Goal: Contribute content

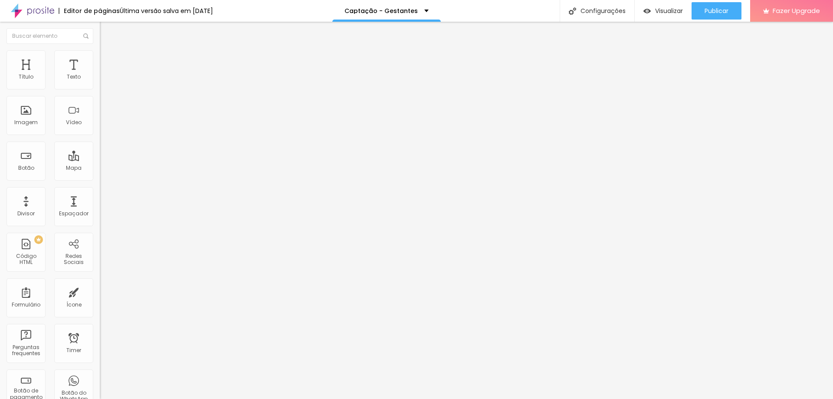
click at [100, 88] on img at bounding box center [102, 90] width 5 height 5
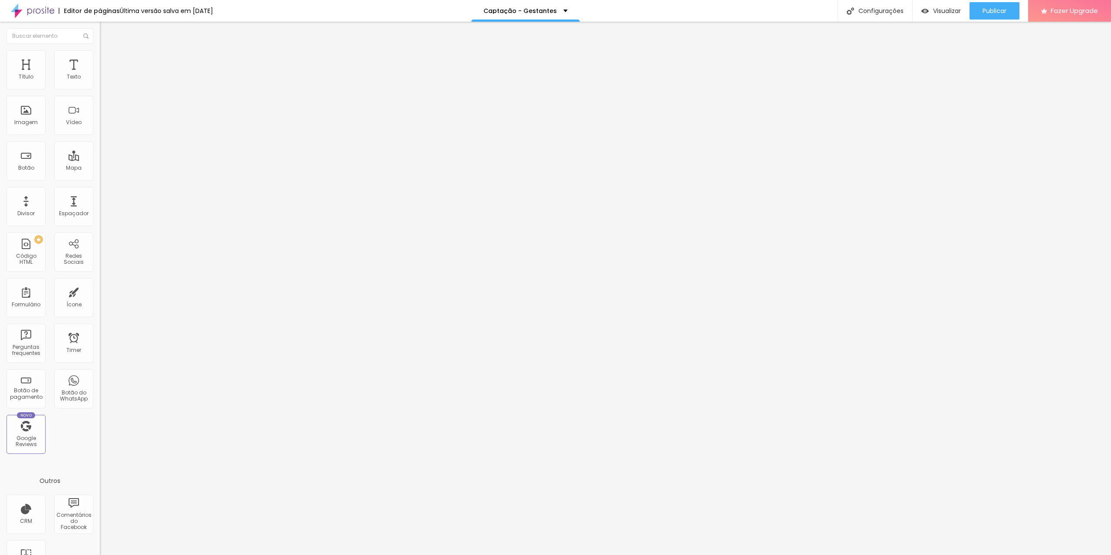
scroll to position [220, 0]
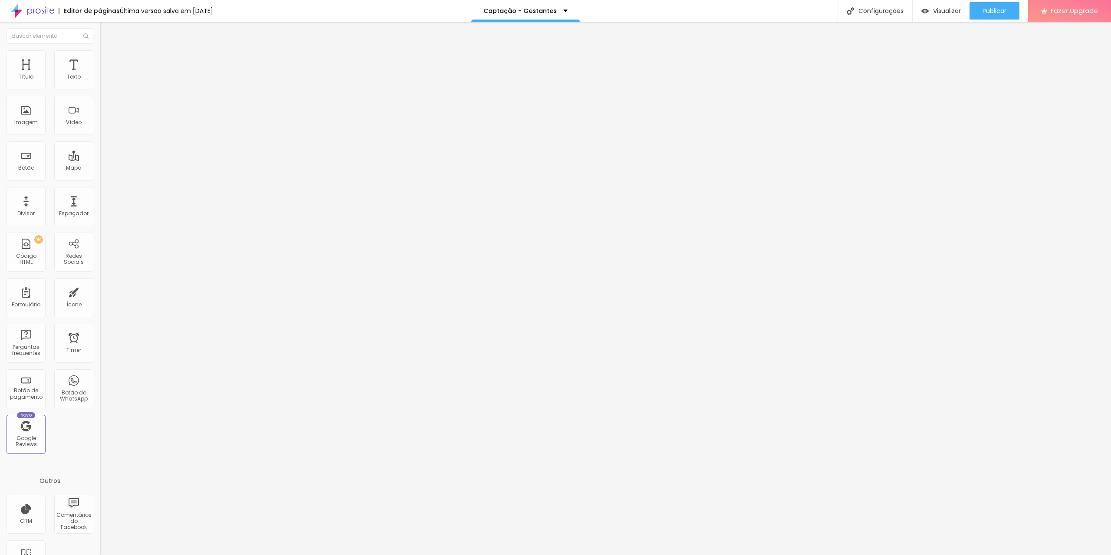
drag, startPoint x: 437, startPoint y: 314, endPoint x: 621, endPoint y: 317, distance: 184.4
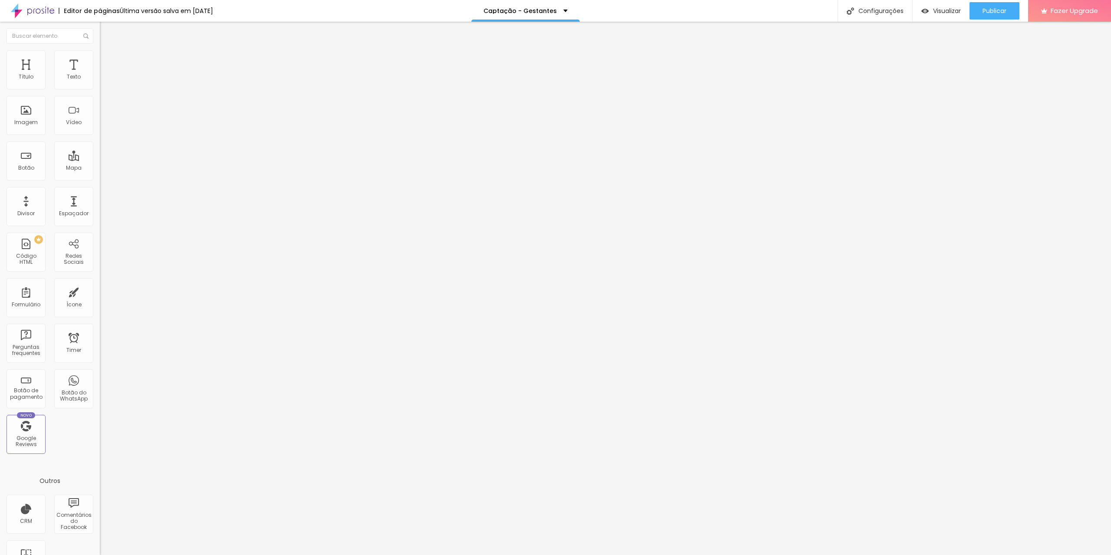
type input "Você está ciente que serão entregues APENAS AS FOTOS CONTRATADAS e que eu não v…"
click at [100, 88] on img at bounding box center [102, 90] width 5 height 5
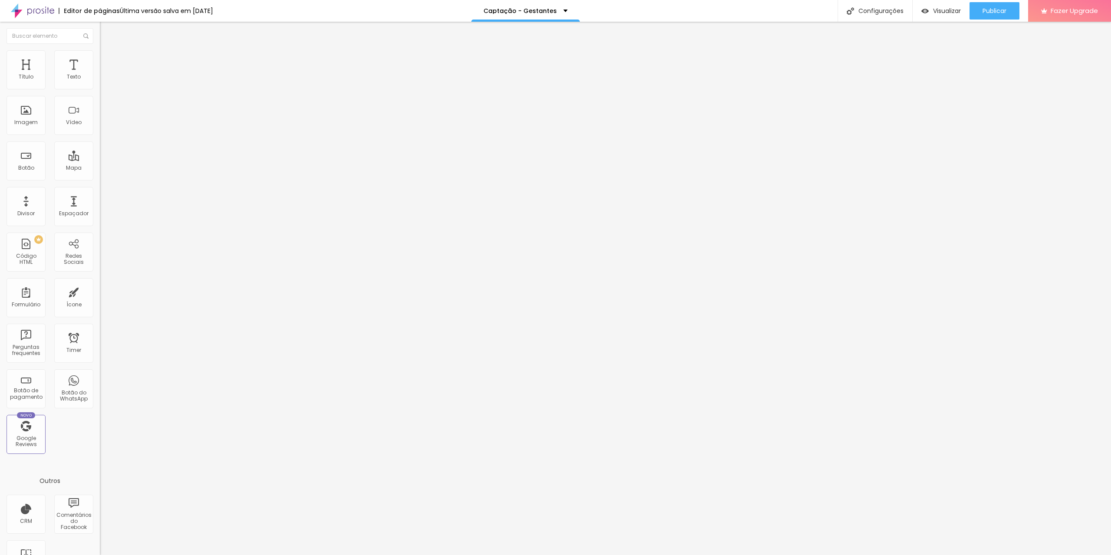
type input "Você está ciente que serão entregues APENAS AS FOTOS CONTRATADAS e que não serã…"
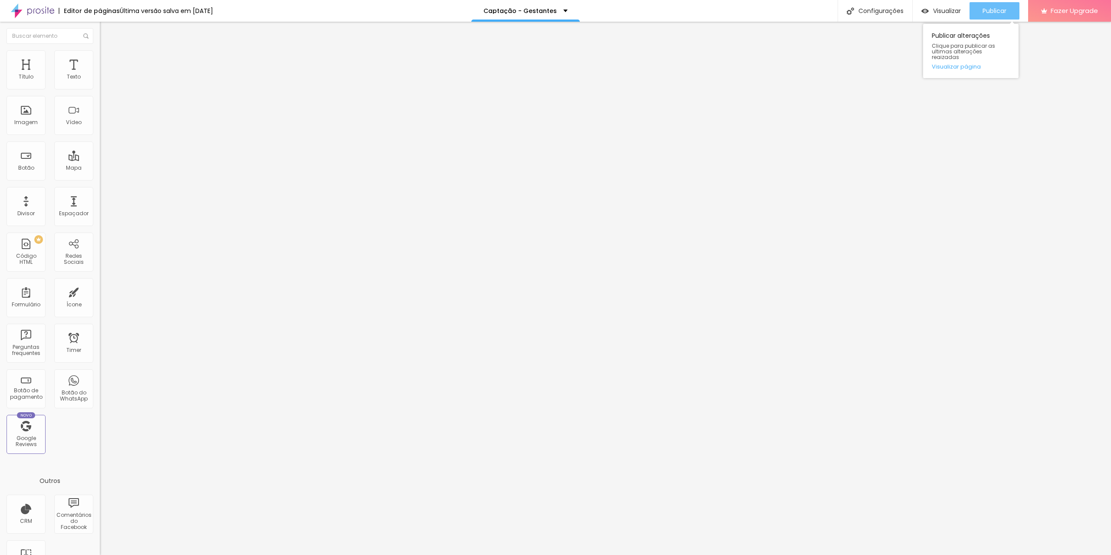
click at [833, 8] on span "Publicar" at bounding box center [994, 10] width 24 height 7
click at [833, 14] on span "Publicar" at bounding box center [994, 10] width 24 height 7
click at [833, 10] on span "Publicar" at bounding box center [994, 10] width 24 height 7
click at [833, 8] on span "Publicar" at bounding box center [994, 10] width 24 height 7
